Goal: Task Accomplishment & Management: Manage account settings

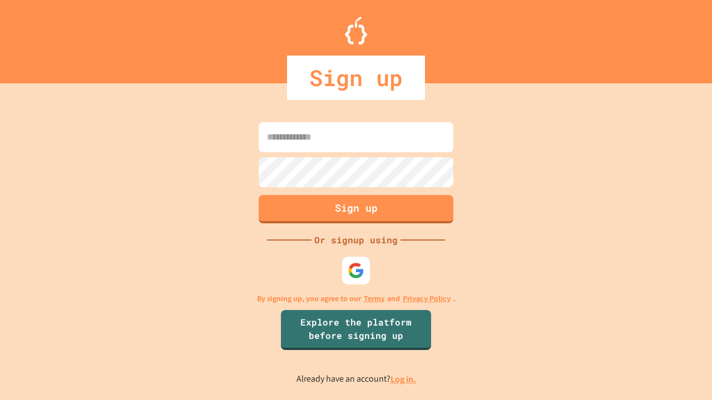
click at [404, 379] on link "Log in." at bounding box center [403, 380] width 26 height 12
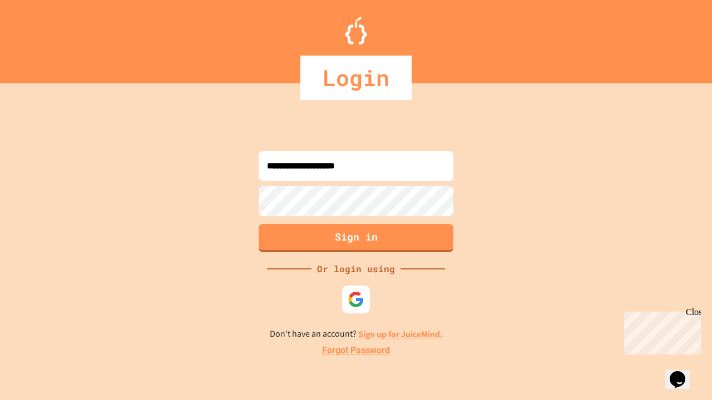
type input "**********"
